Goal: Task Accomplishment & Management: Use online tool/utility

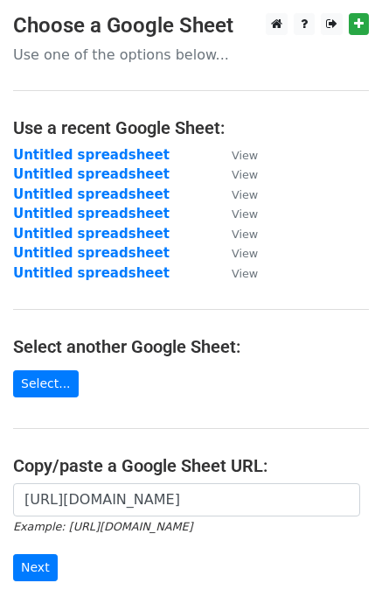
scroll to position [175, 0]
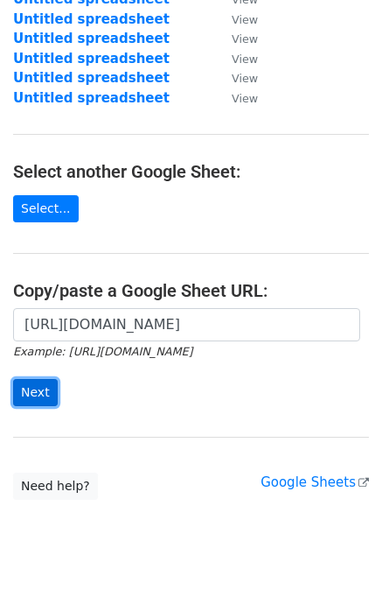
click at [35, 392] on input "Next" at bounding box center [35, 392] width 45 height 27
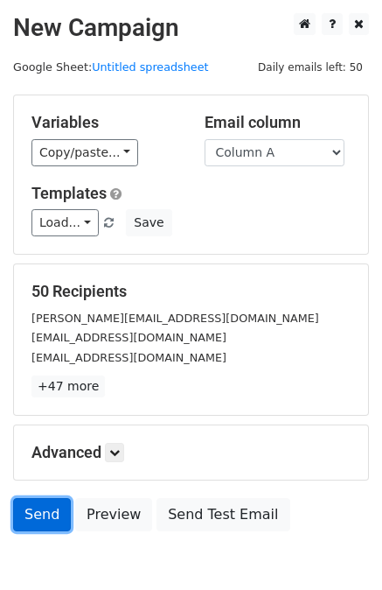
click at [24, 512] on link "Send" at bounding box center [42, 514] width 58 height 33
